Goal: Information Seeking & Learning: Learn about a topic

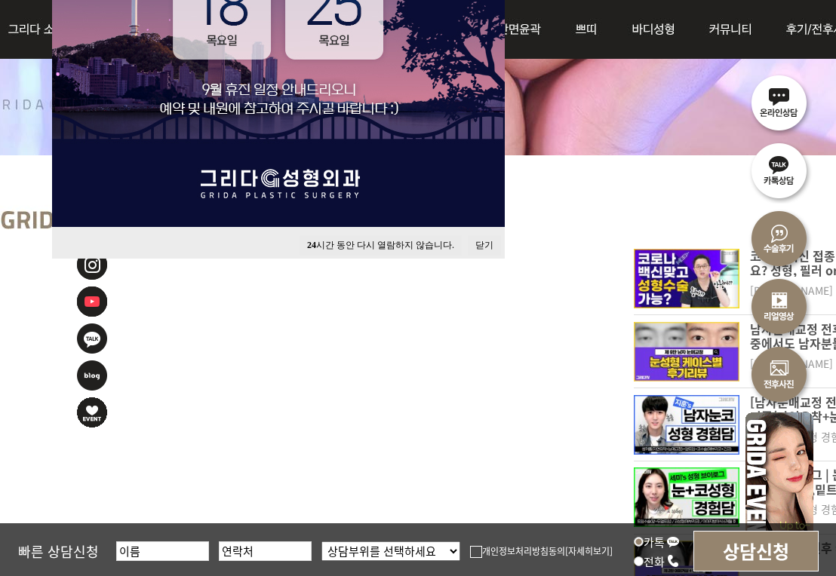
scroll to position [528, 0]
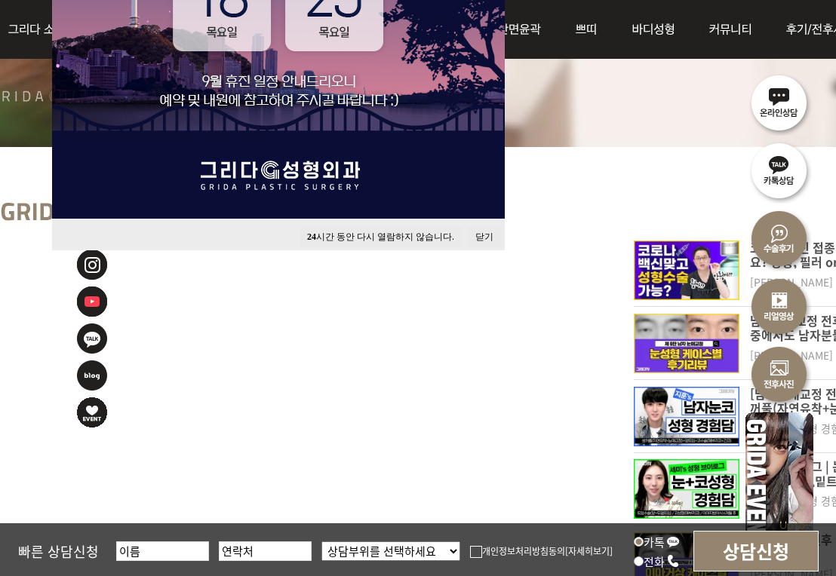
click at [408, 235] on button "24 시간 동안 다시 열람하지 않습니다." at bounding box center [380, 237] width 162 height 20
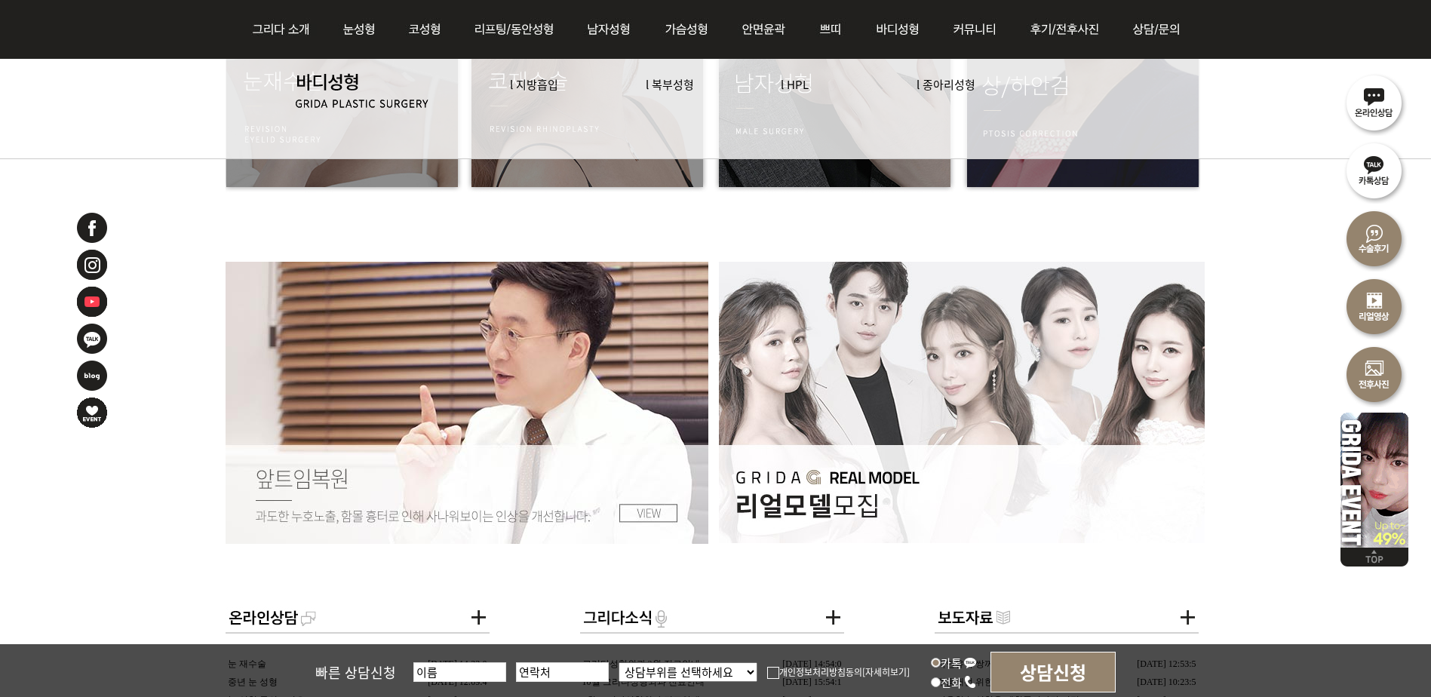
scroll to position [2112, 0]
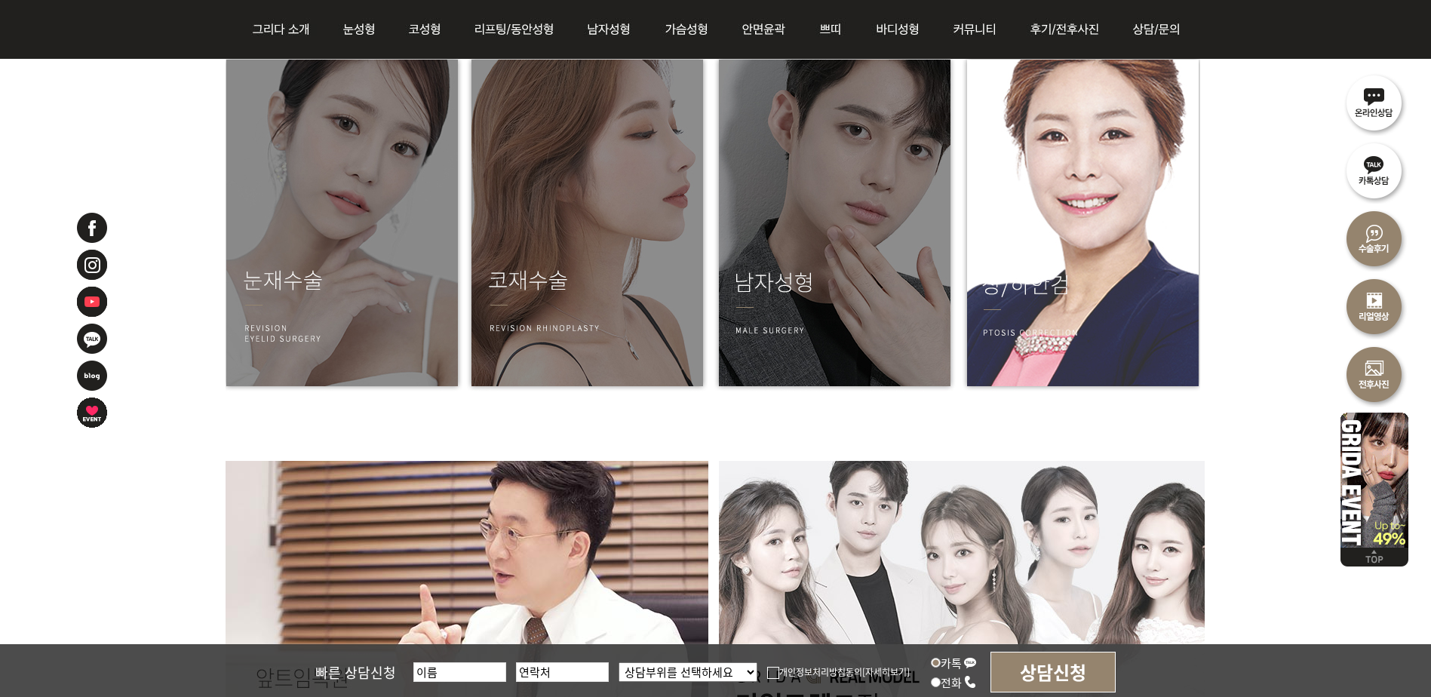
click at [835, 235] on img at bounding box center [1079, 223] width 241 height 339
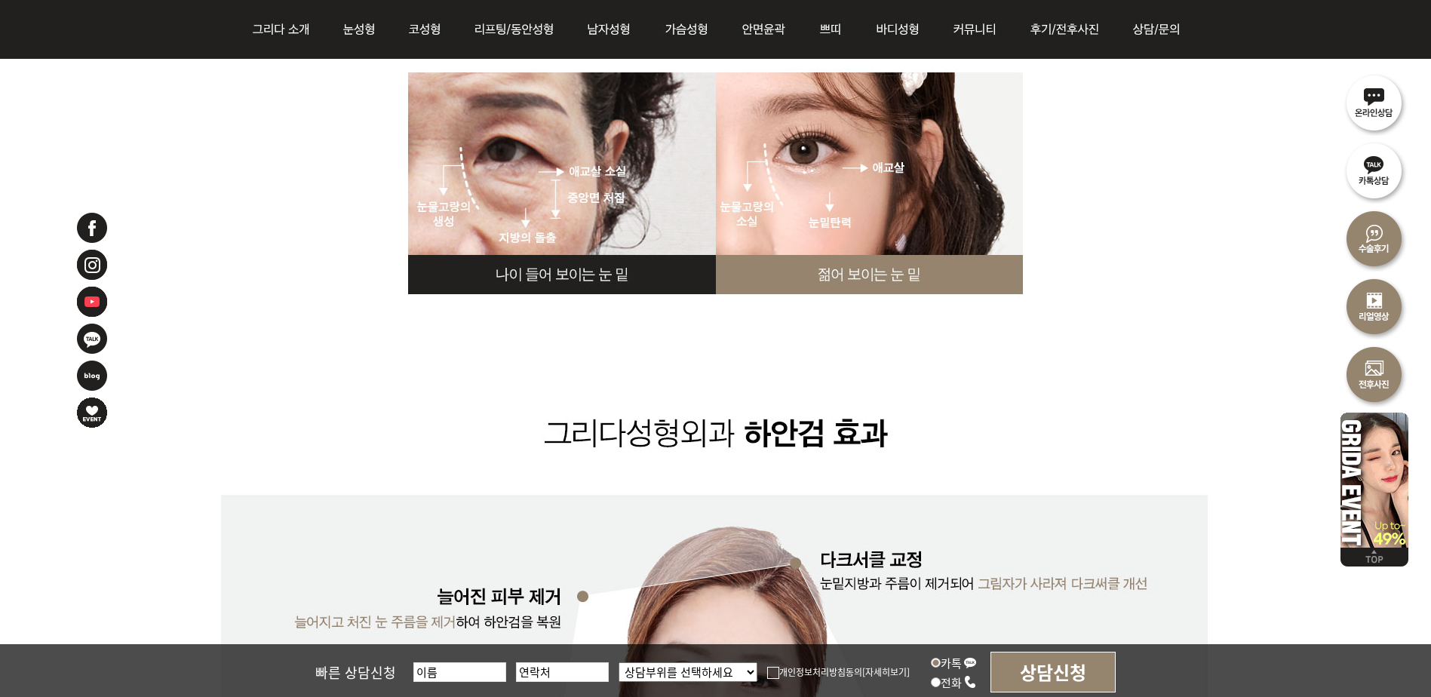
scroll to position [7149, 0]
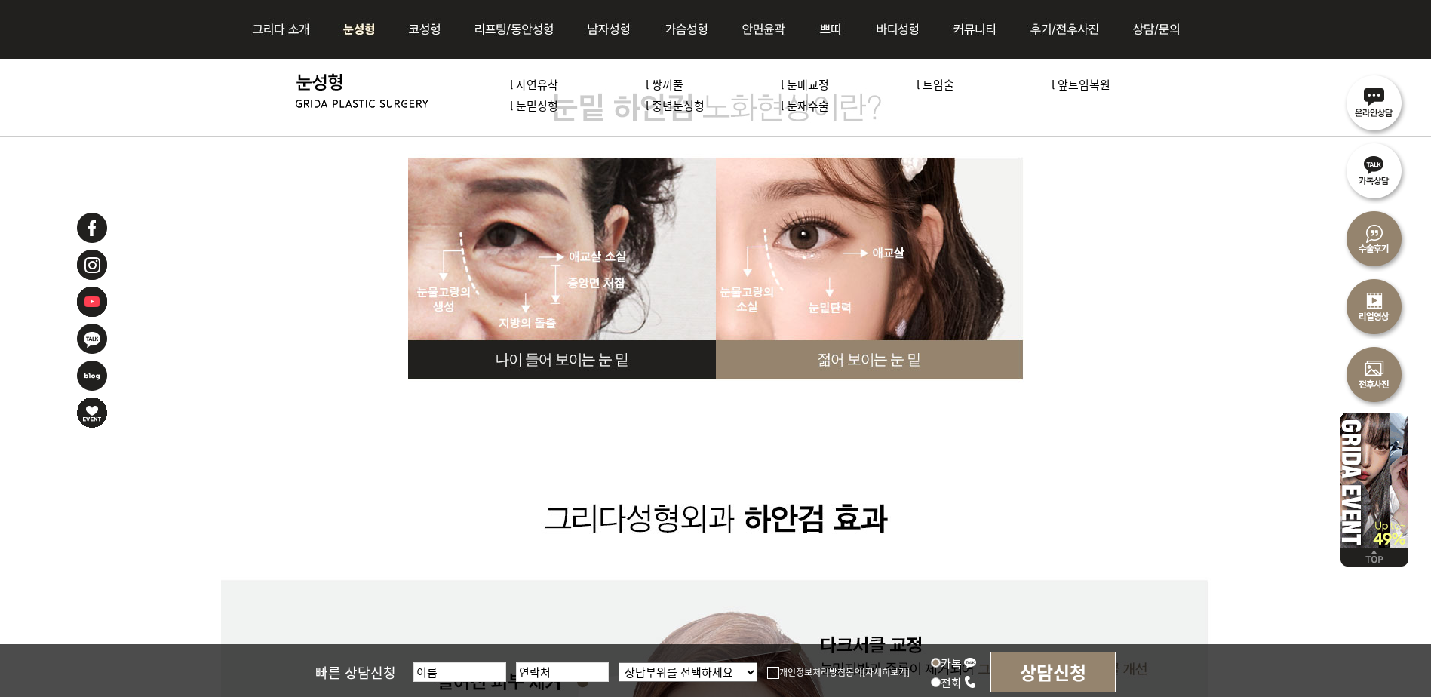
click at [341, 28] on img at bounding box center [359, 29] width 67 height 59
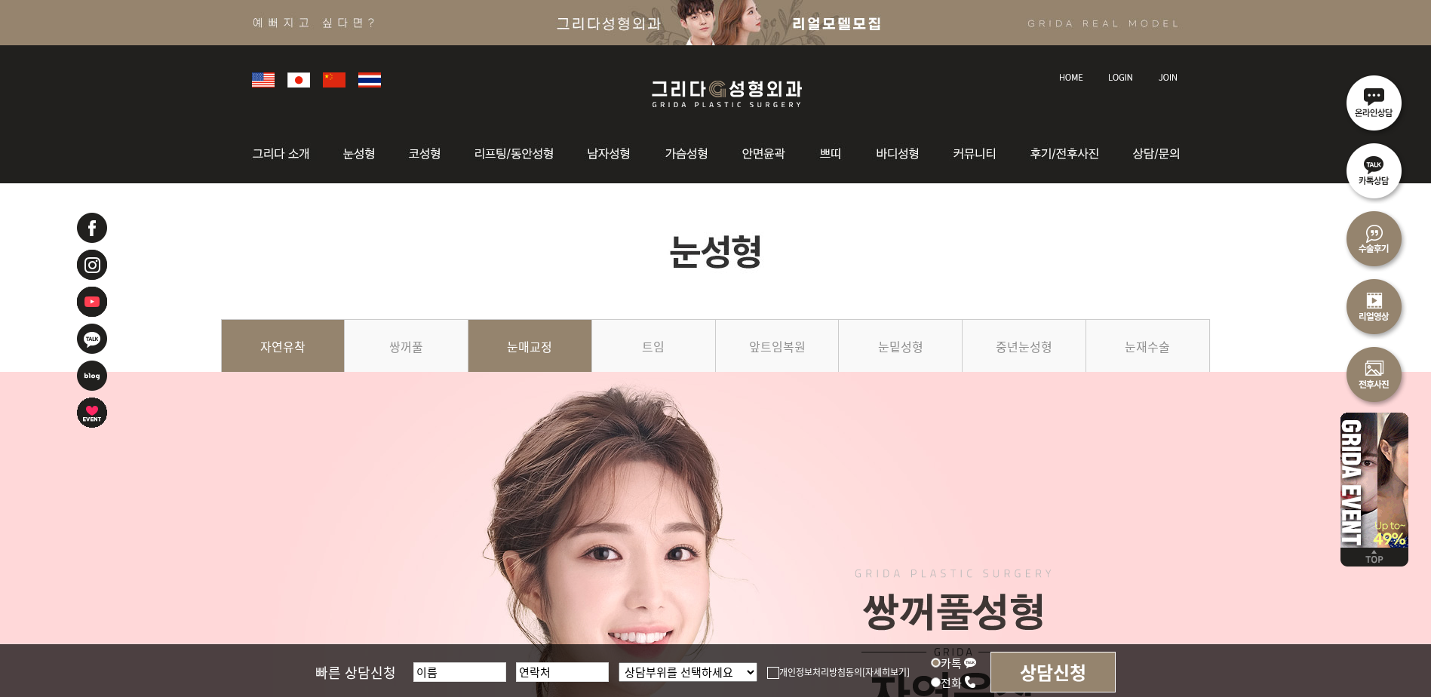
click at [541, 340] on link "눈매교정" at bounding box center [530, 353] width 124 height 69
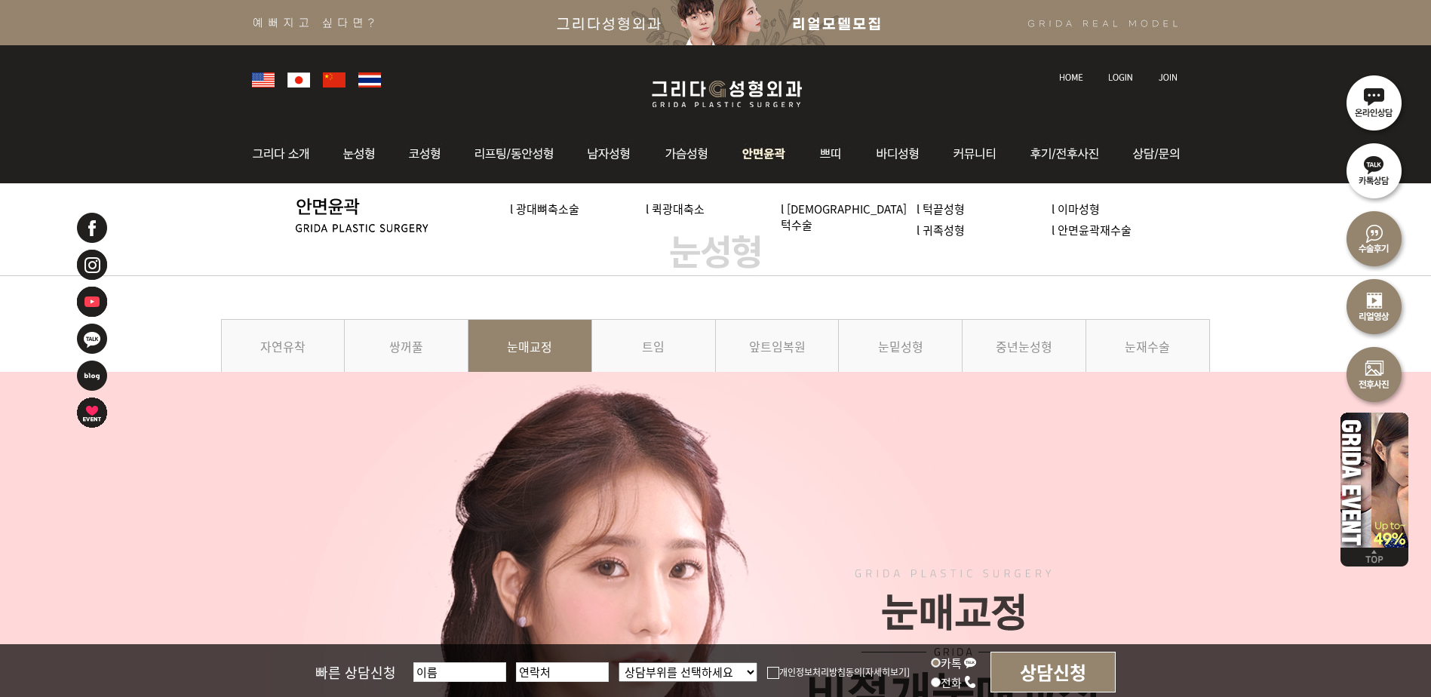
click at [755, 158] on img at bounding box center [765, 153] width 78 height 59
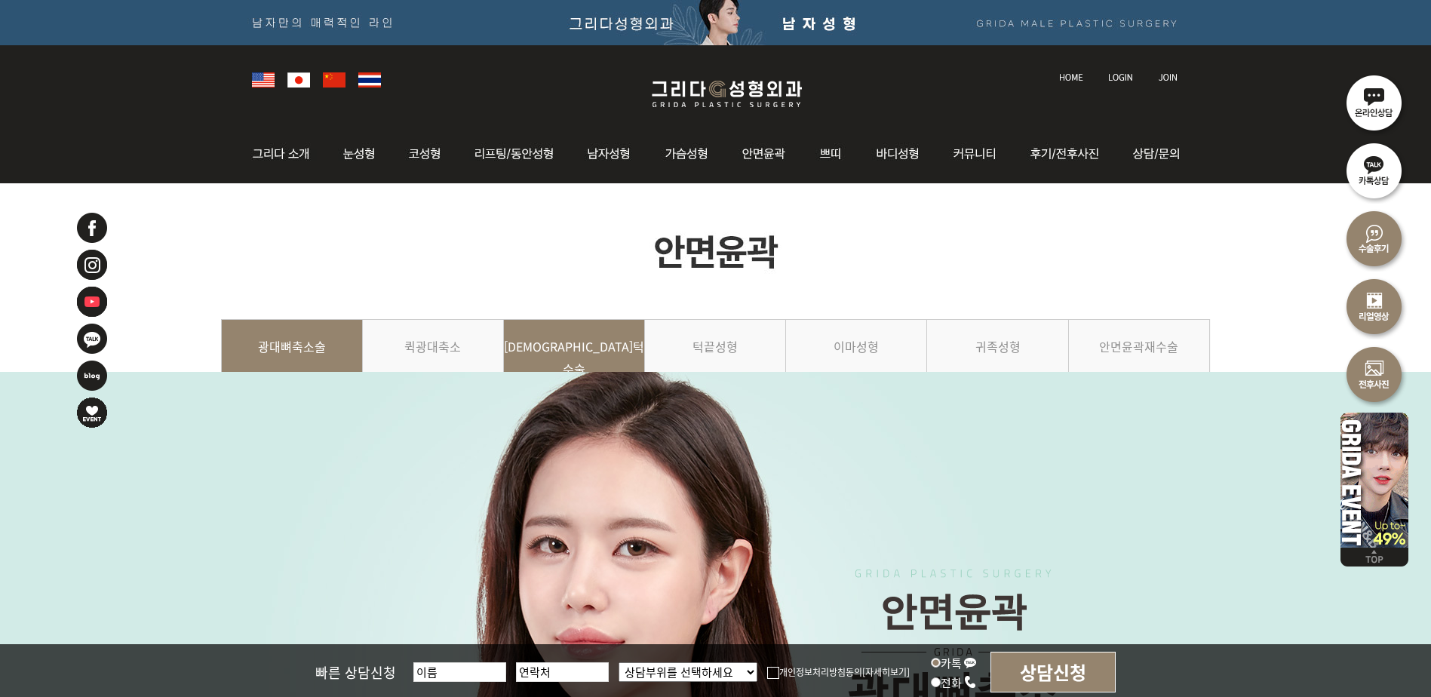
click at [597, 355] on link "사각턱수술" at bounding box center [574, 353] width 141 height 69
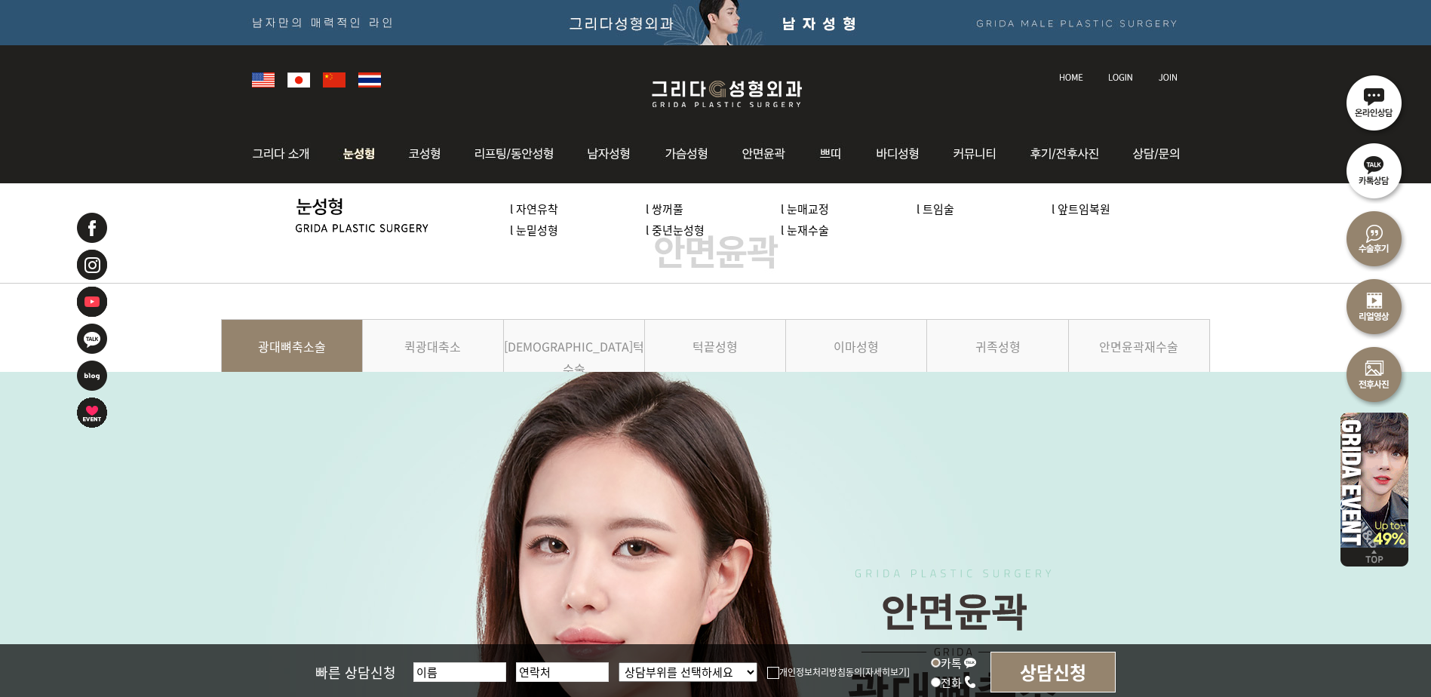
click at [353, 148] on img at bounding box center [359, 153] width 67 height 59
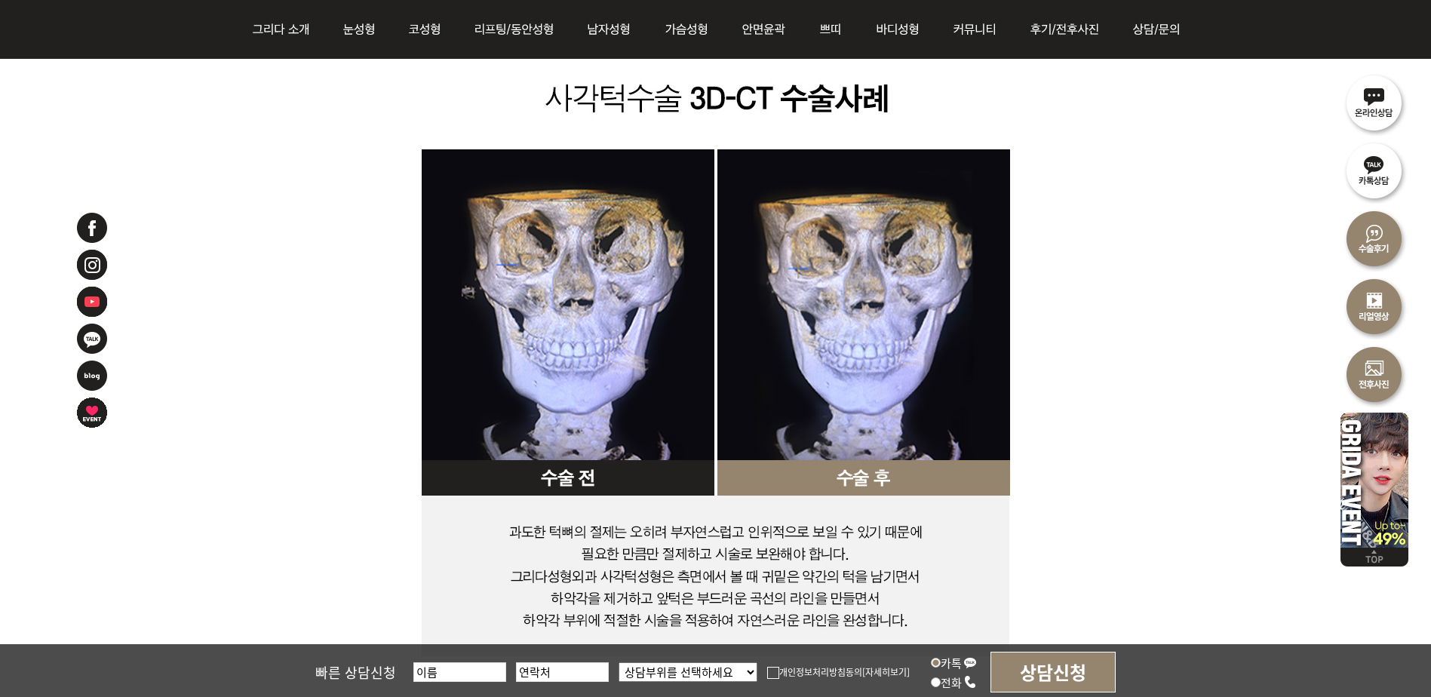
scroll to position [5204, 0]
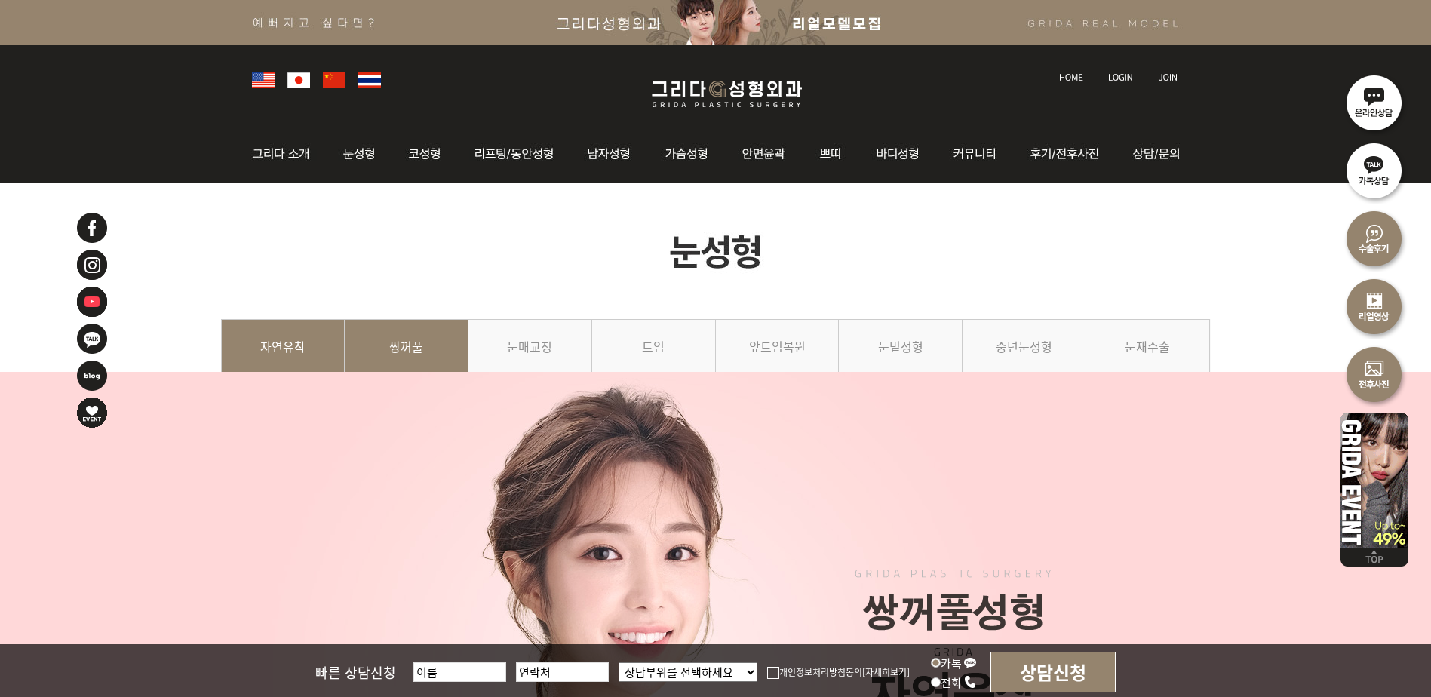
click at [446, 352] on link "쌍꺼풀" at bounding box center [407, 353] width 124 height 69
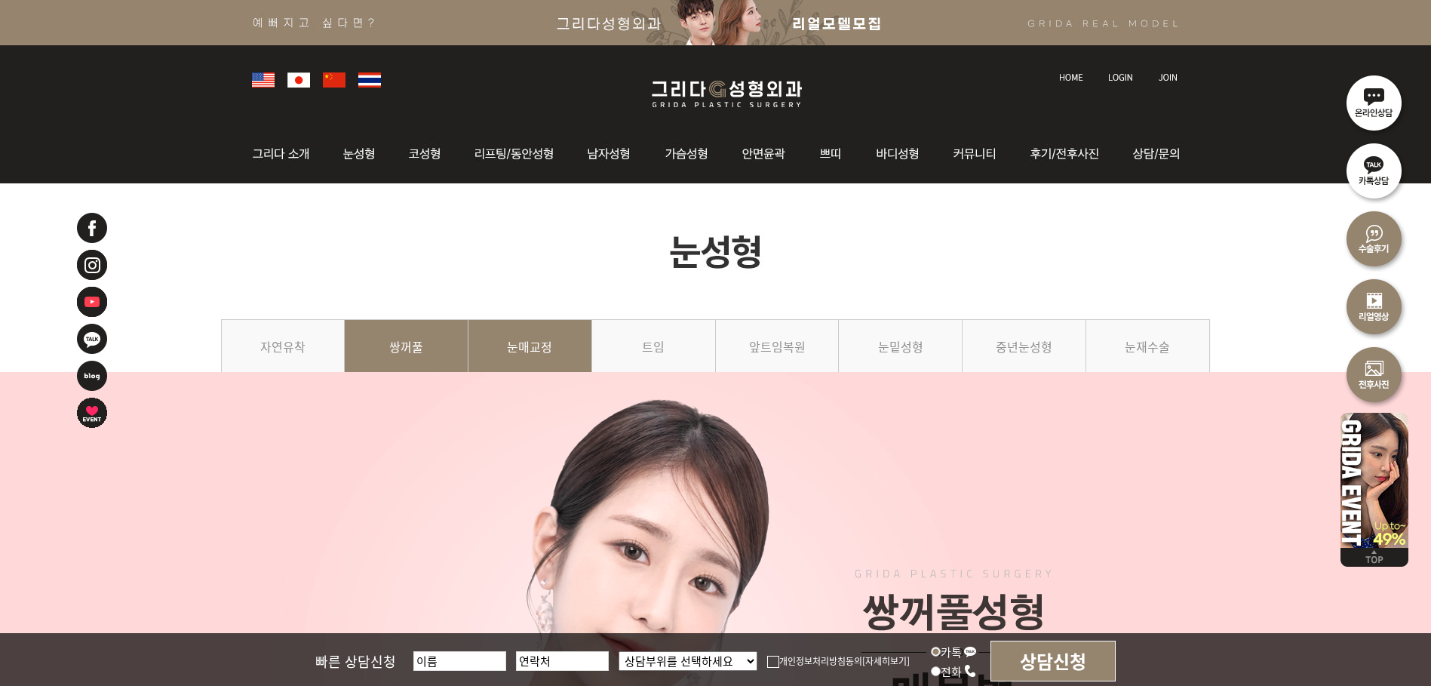
click at [557, 346] on link "눈매교정" at bounding box center [530, 353] width 124 height 69
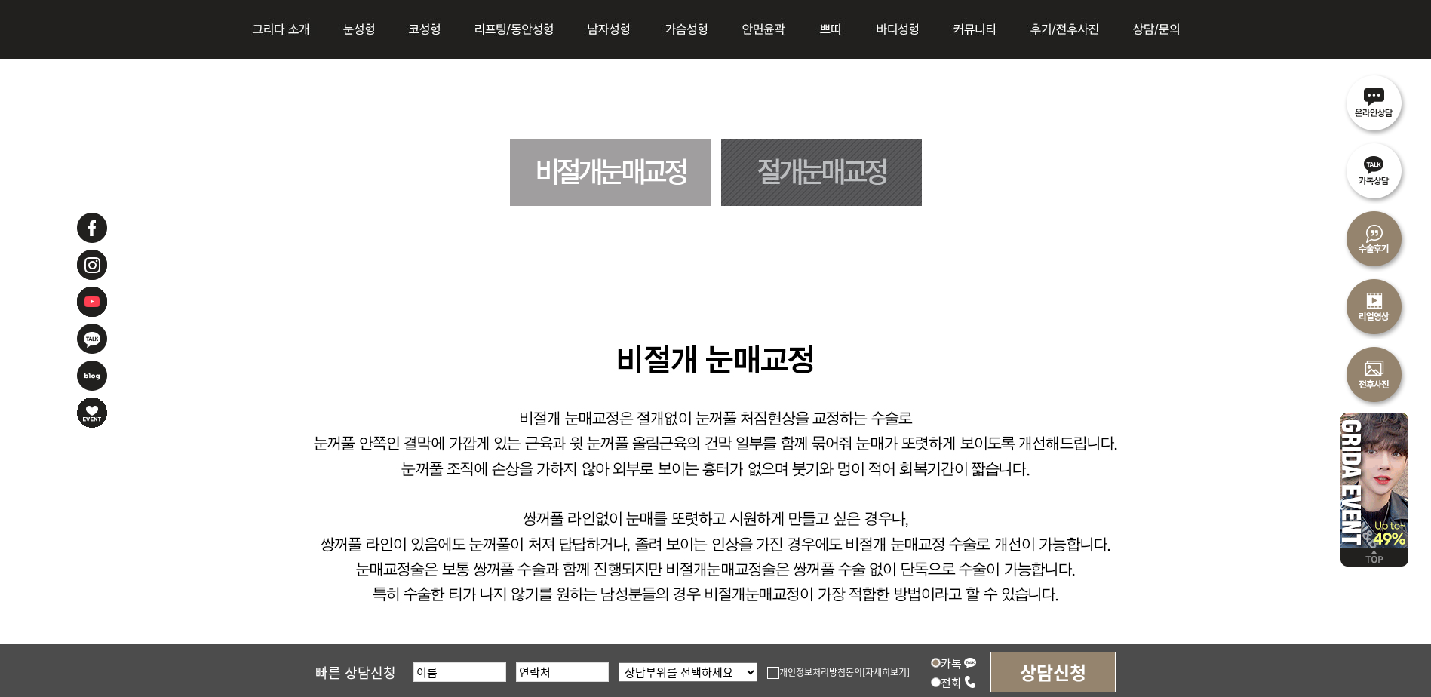
scroll to position [905, 0]
